Goal: Task Accomplishment & Management: Complete application form

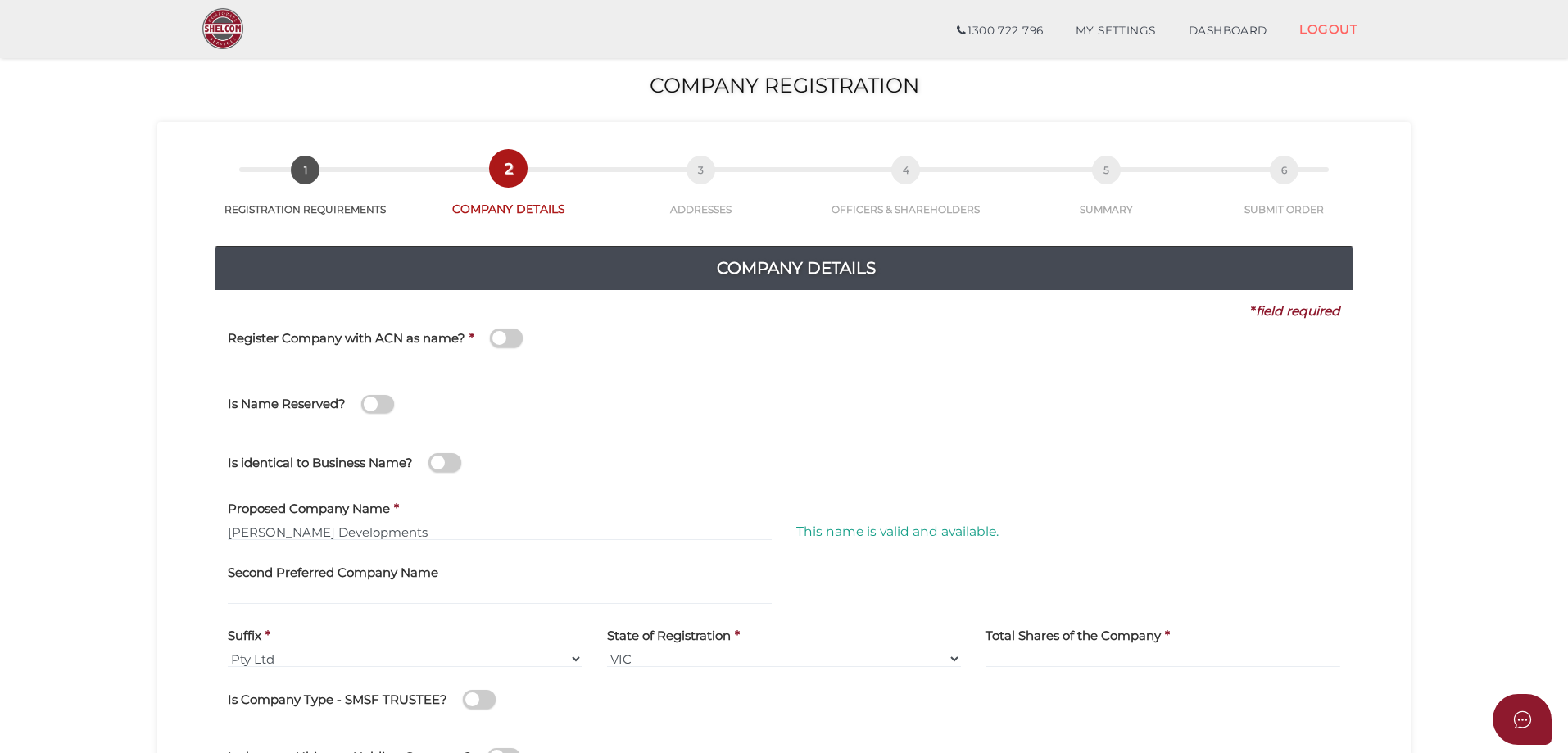
scroll to position [246, 0]
